Goal: Navigation & Orientation: Go to known website

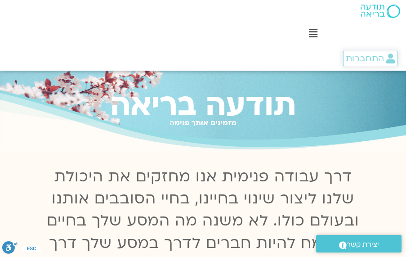
click at [371, 62] on span "התחברות" at bounding box center [365, 59] width 38 height 10
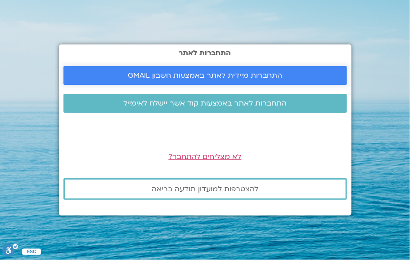
click at [265, 82] on link "התחברות מיידית לאתר באמצעות חשבון GMAIL" at bounding box center [204, 75] width 283 height 19
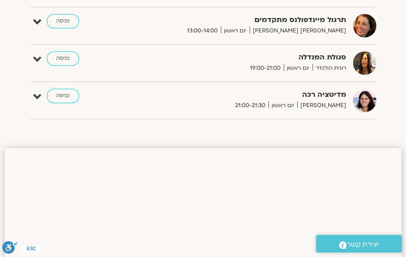
scroll to position [334, 0]
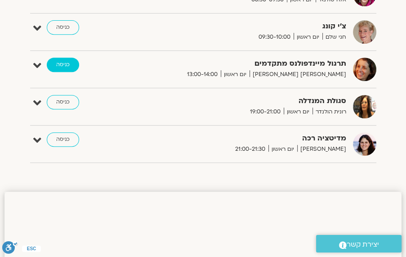
click at [63, 64] on link "כניסה" at bounding box center [63, 65] width 32 height 14
